Goal: Task Accomplishment & Management: Find specific page/section

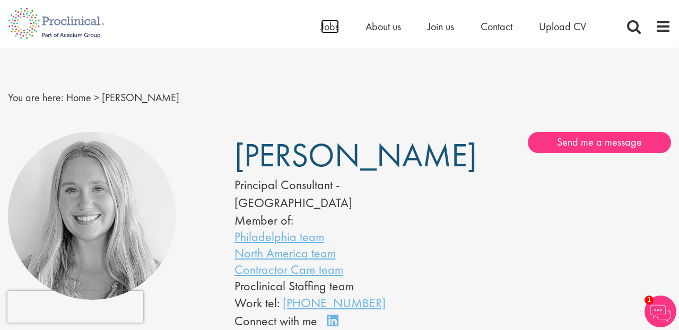
click at [328, 27] on span "Jobs" at bounding box center [330, 27] width 18 height 14
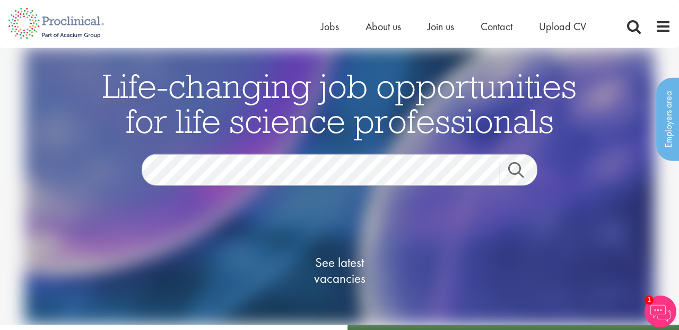
click at [514, 172] on link "Search" at bounding box center [522, 172] width 46 height 21
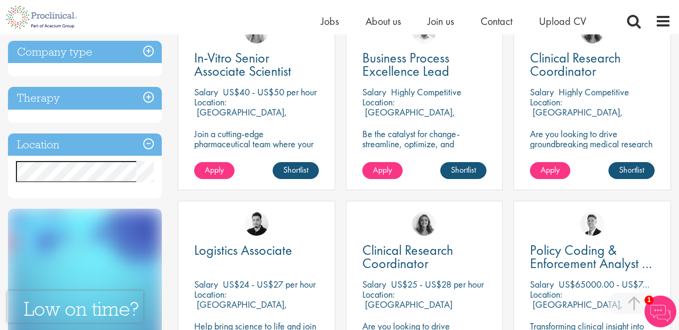
scroll to position [455, 0]
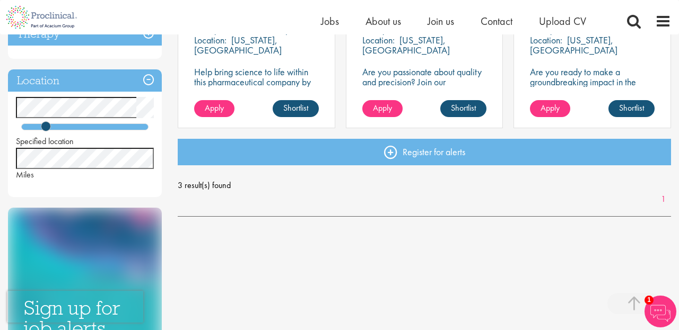
scroll to position [205, 0]
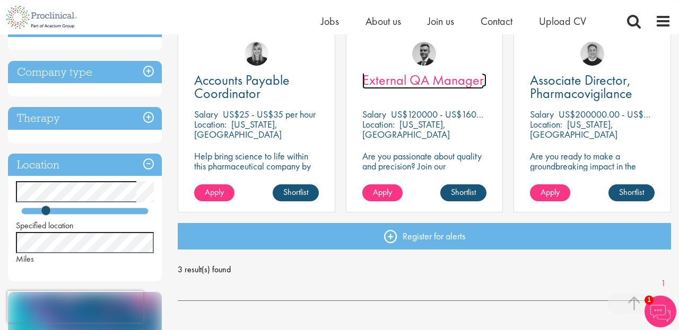
click at [416, 84] on span "External QA Manager" at bounding box center [422, 80] width 121 height 18
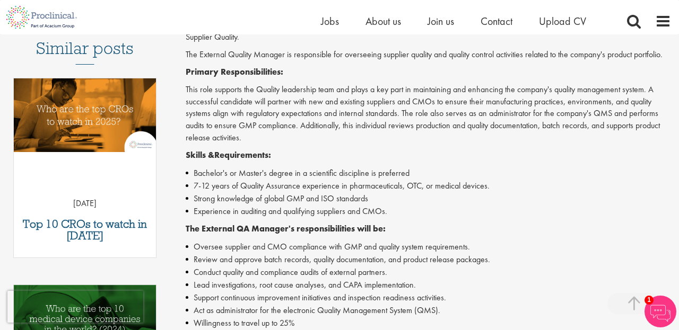
scroll to position [308, 0]
